Goal: Find specific page/section: Find specific page/section

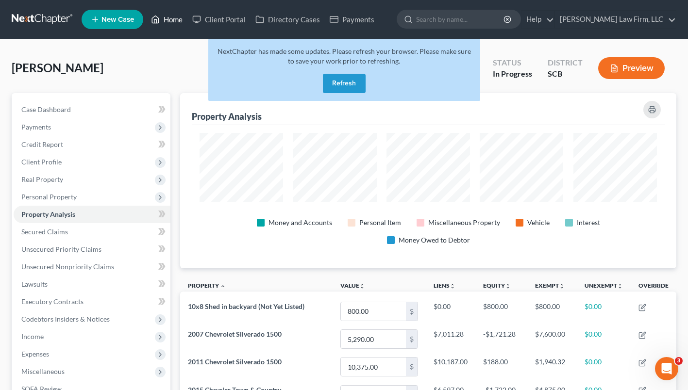
click at [160, 22] on icon at bounding box center [155, 20] width 9 height 12
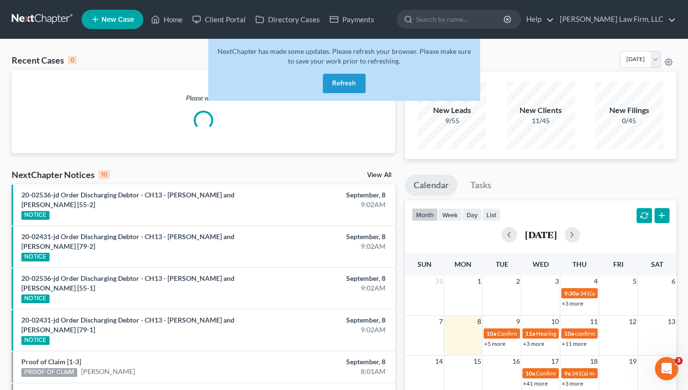
click at [354, 80] on button "Refresh" at bounding box center [344, 83] width 43 height 19
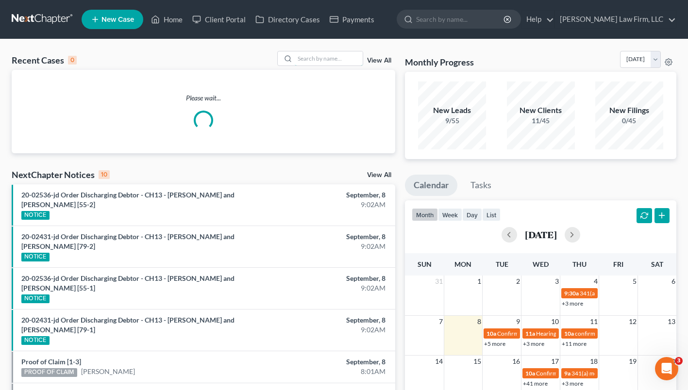
click at [326, 57] on input "search" at bounding box center [329, 58] width 68 height 14
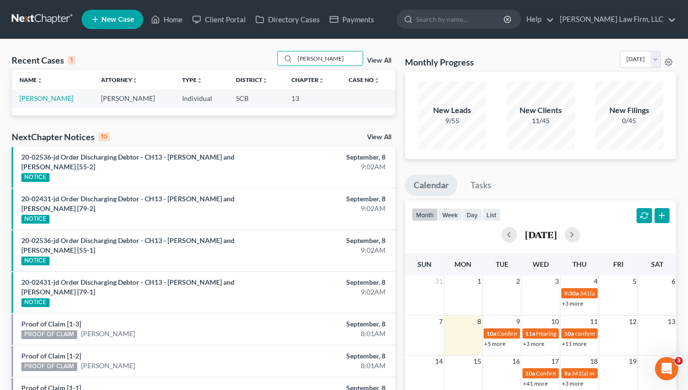
type input "bernhardt"
click at [59, 96] on link "[PERSON_NAME]" at bounding box center [46, 98] width 54 height 8
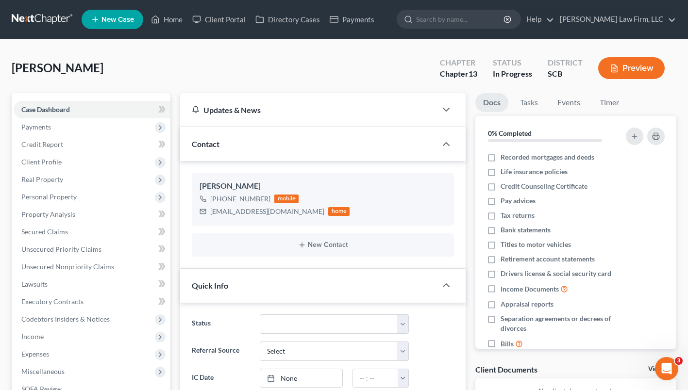
select select "0"
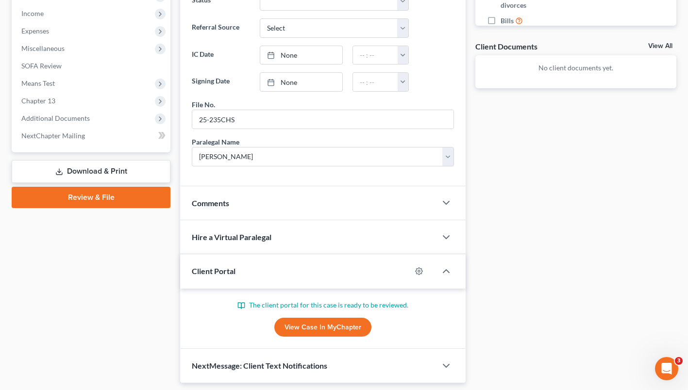
scroll to position [353, 0]
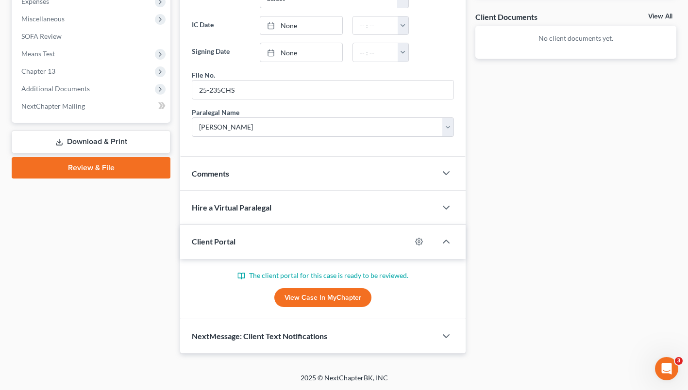
click at [331, 295] on link "View Case in MyChapter" at bounding box center [322, 297] width 97 height 19
